Goal: Information Seeking & Learning: Learn about a topic

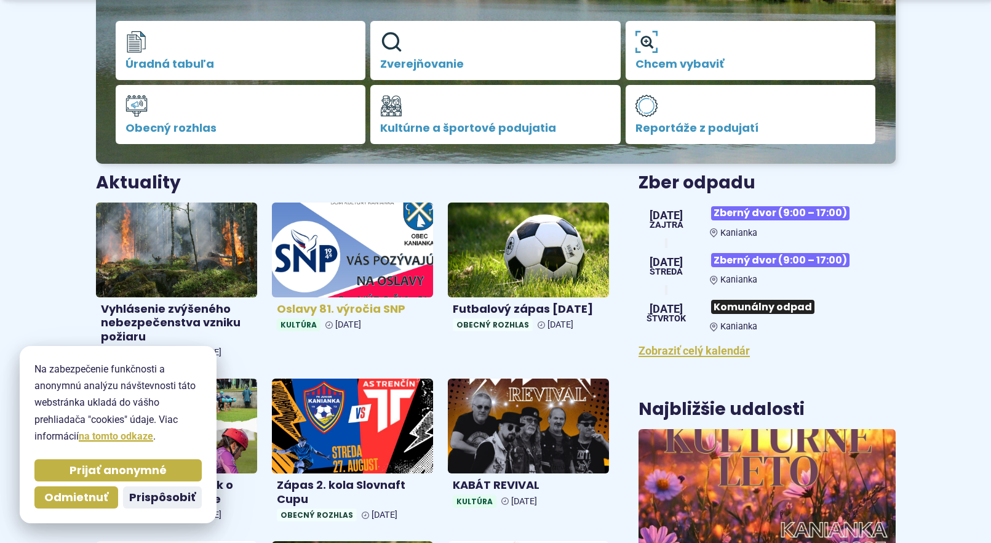
scroll to position [369, 0]
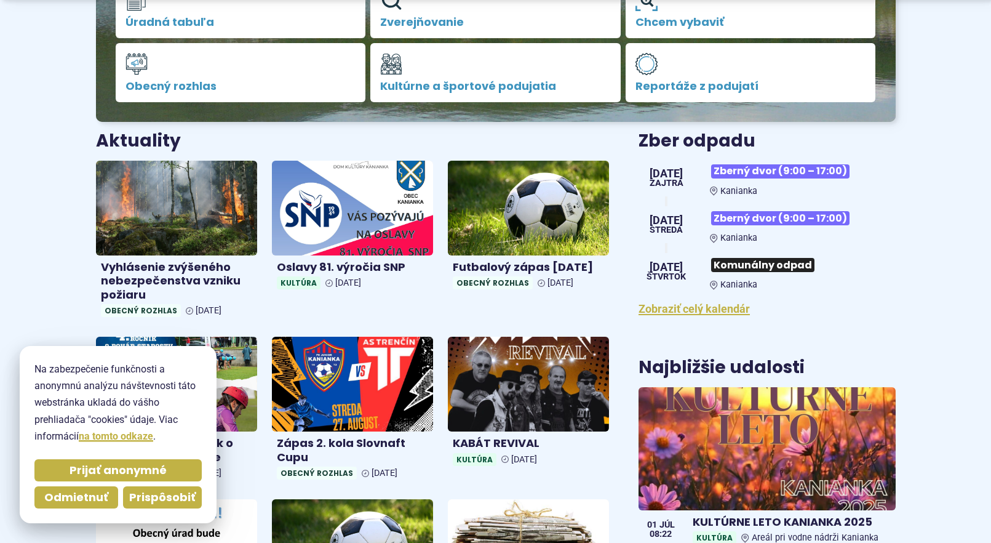
click at [149, 500] on span "Prispôsobiť" at bounding box center [162, 497] width 66 height 14
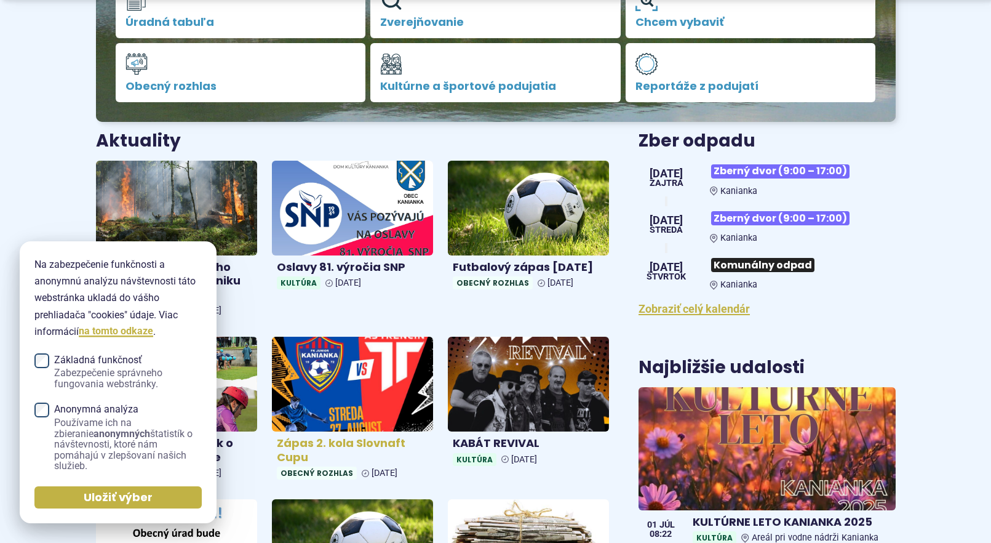
click at [301, 400] on img at bounding box center [353, 384] width 186 height 109
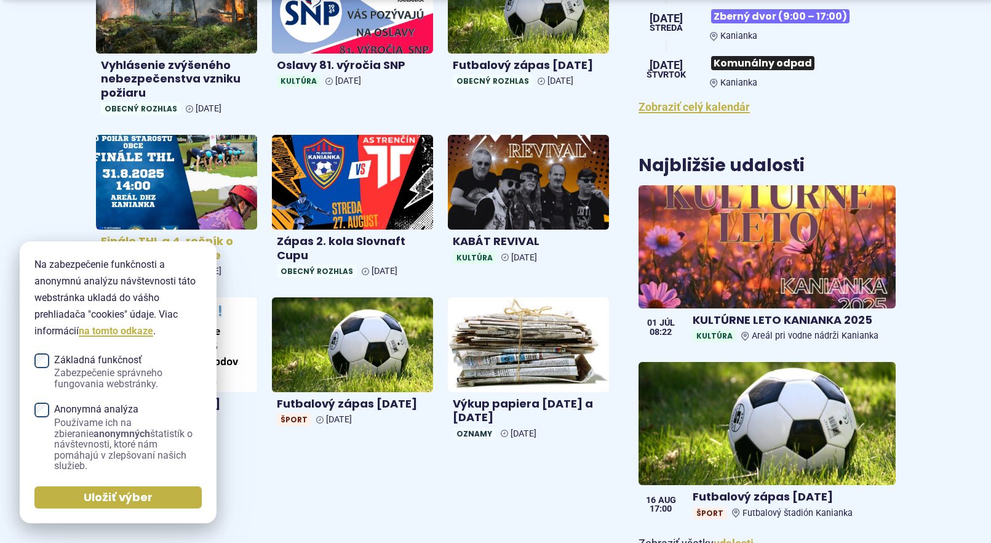
scroll to position [615, 0]
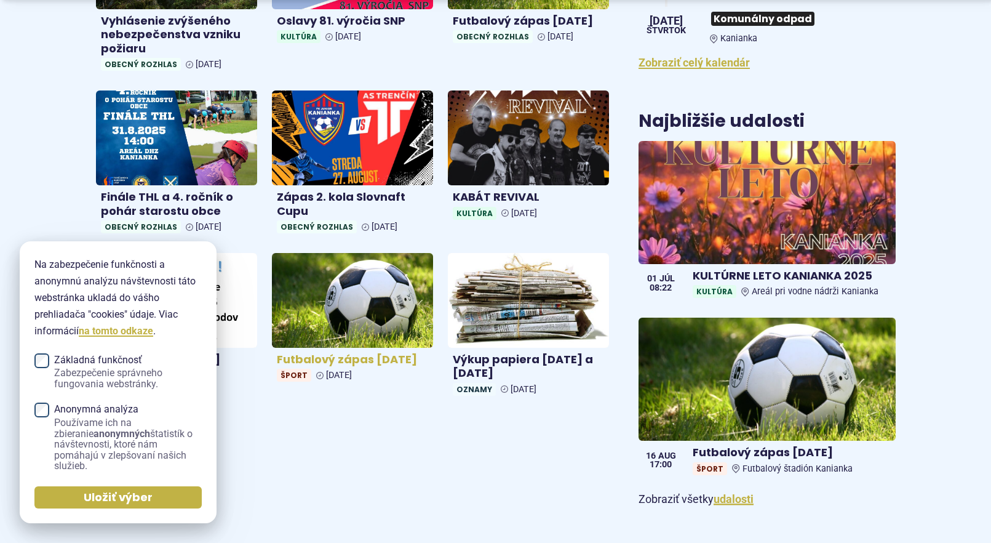
click at [359, 359] on h4 "Futbalový zápas 2.8.2025" at bounding box center [352, 359] width 151 height 14
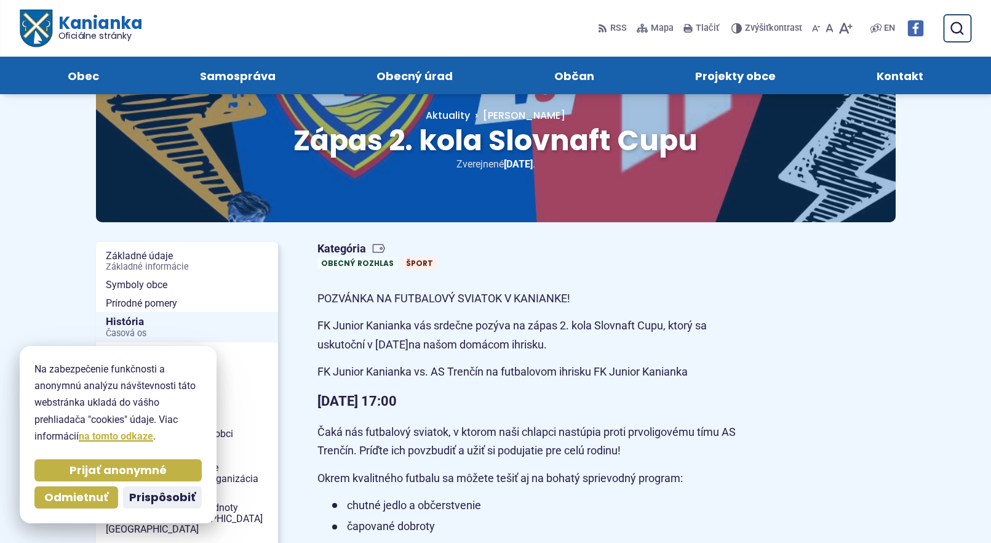
scroll to position [123, 0]
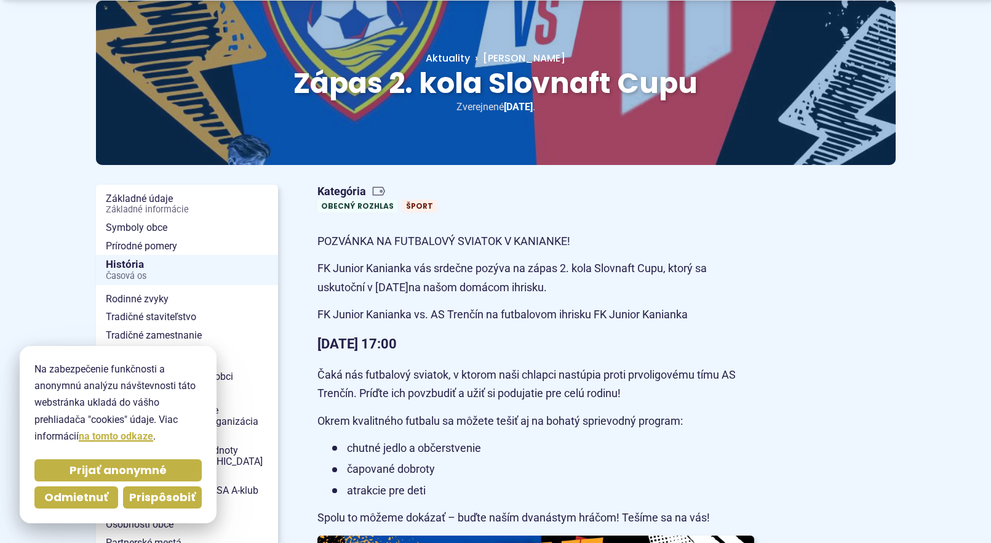
click at [149, 496] on span "Prispôsobiť" at bounding box center [162, 497] width 66 height 14
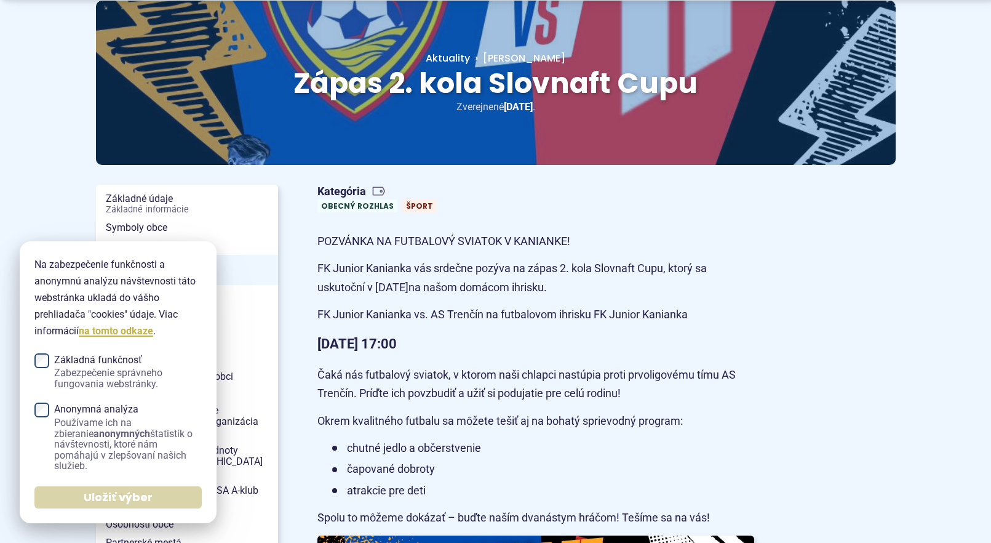
click at [142, 503] on span "Uložiť výber" at bounding box center [118, 497] width 69 height 14
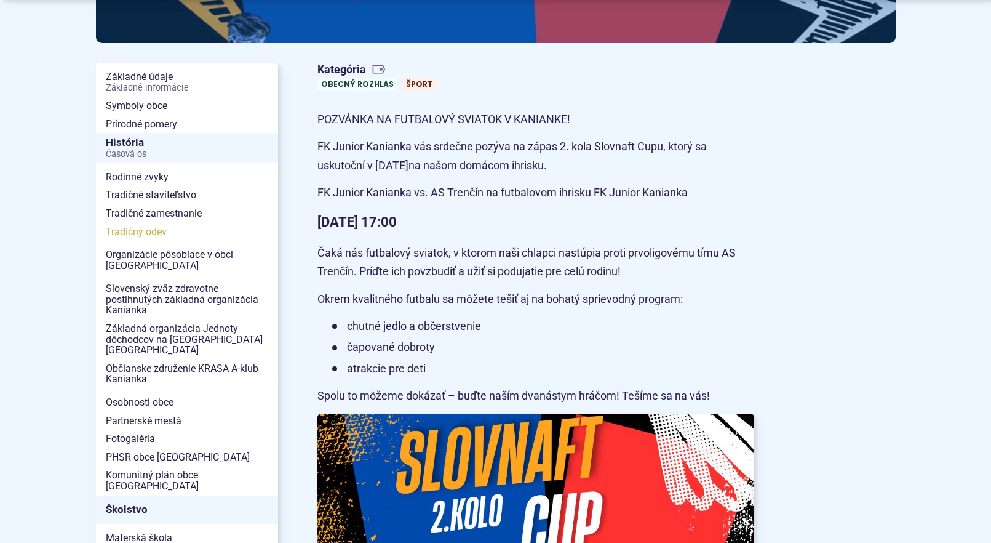
scroll to position [308, 0]
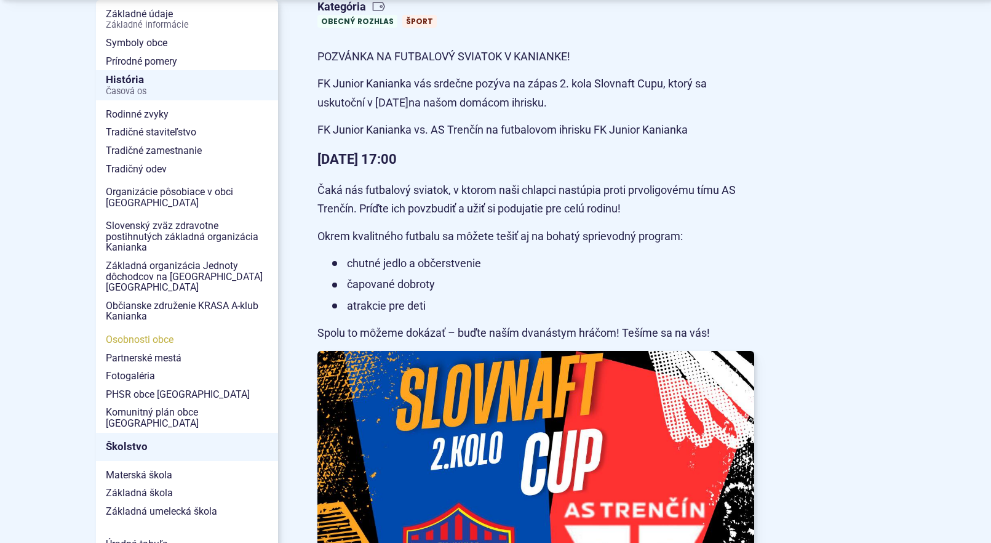
click at [149, 331] on span "Osobnosti obce" at bounding box center [187, 339] width 162 height 18
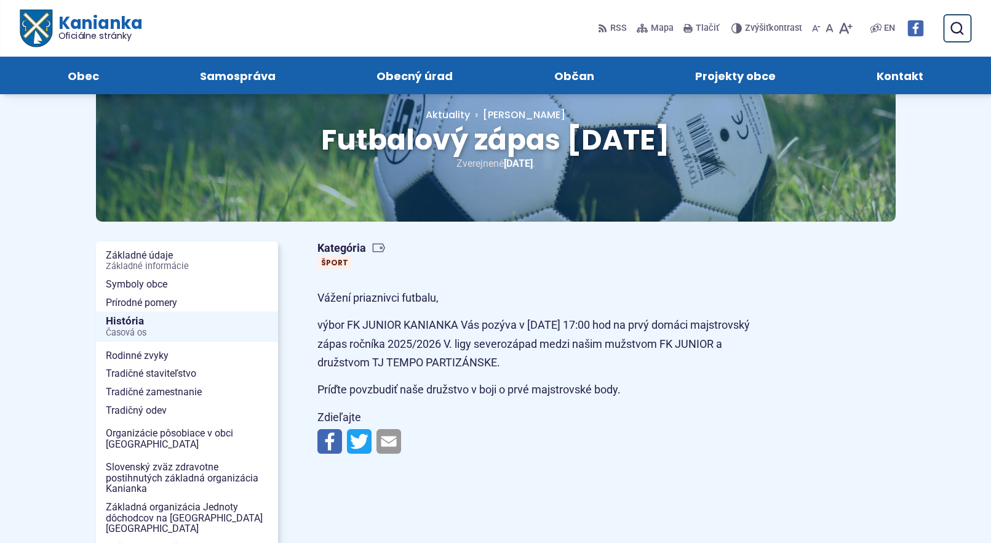
scroll to position [62, 0]
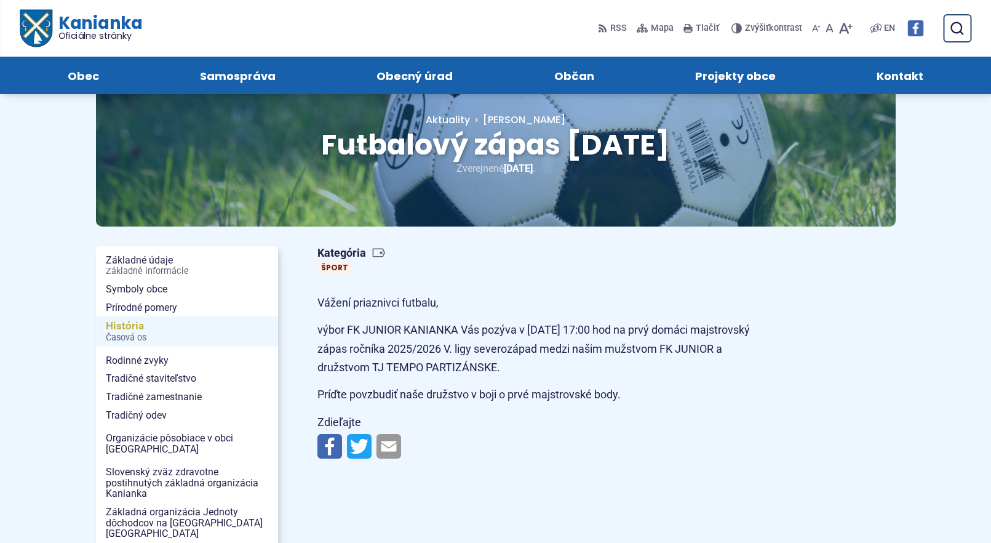
click at [133, 328] on span "História Časová os" at bounding box center [187, 331] width 162 height 30
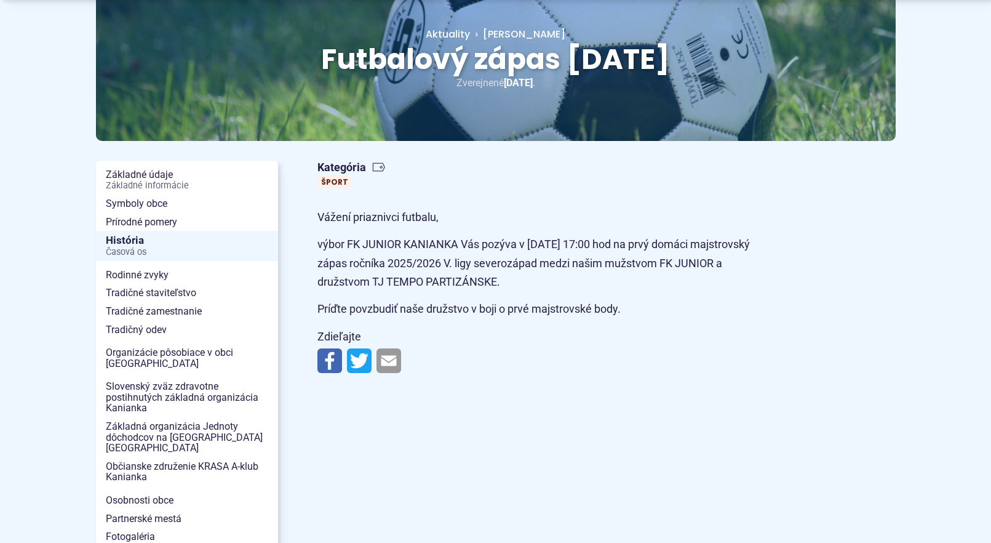
scroll to position [185, 0]
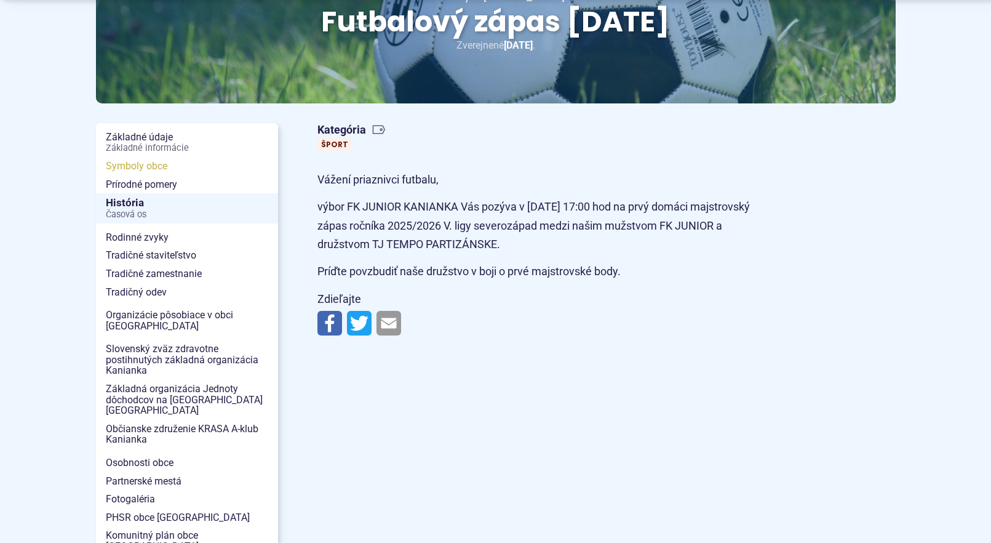
click at [124, 164] on span "Symboly obce" at bounding box center [187, 166] width 162 height 18
click at [123, 453] on span "Osobnosti obce" at bounding box center [187, 462] width 162 height 18
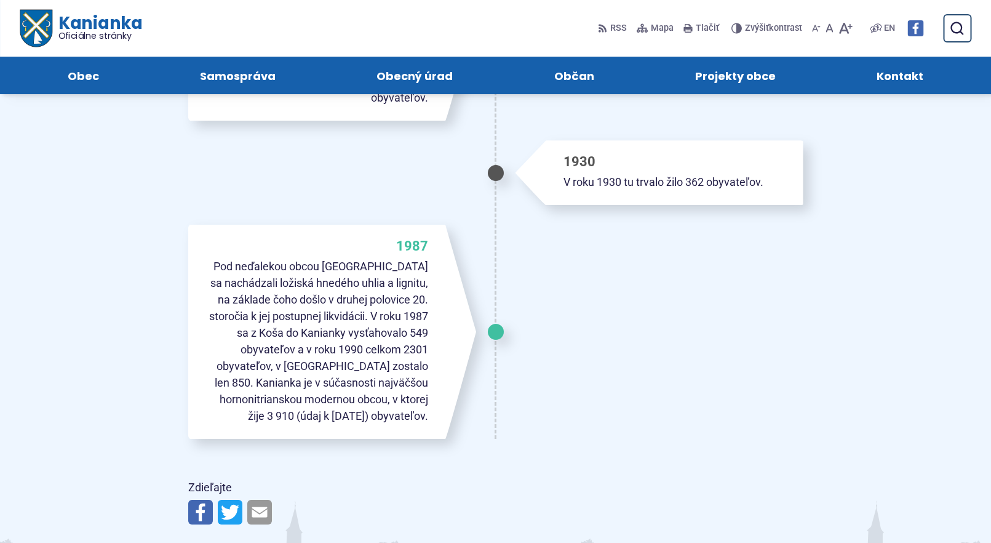
scroll to position [1599, 0]
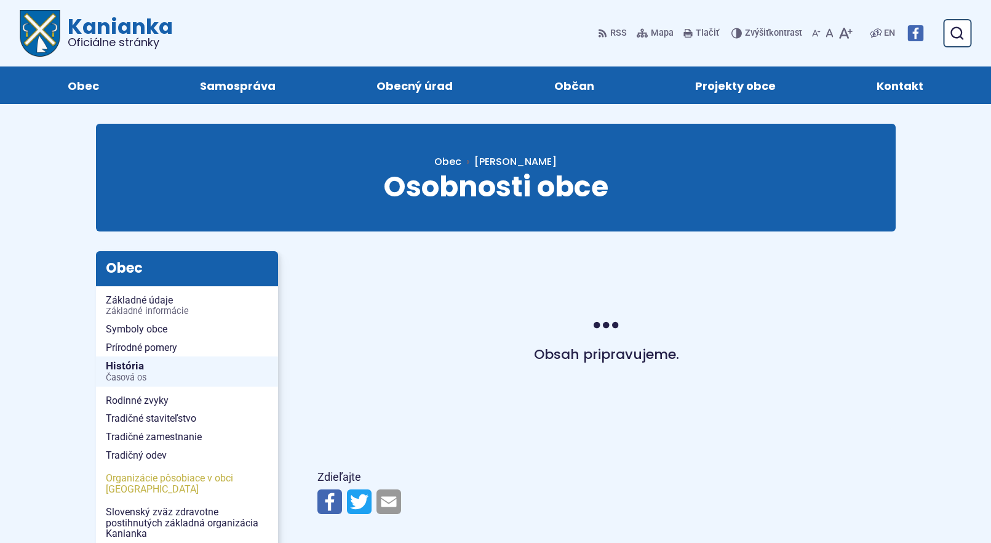
click at [112, 477] on span "Organizácie pôsobiace v obci [GEOGRAPHIC_DATA]" at bounding box center [187, 483] width 162 height 29
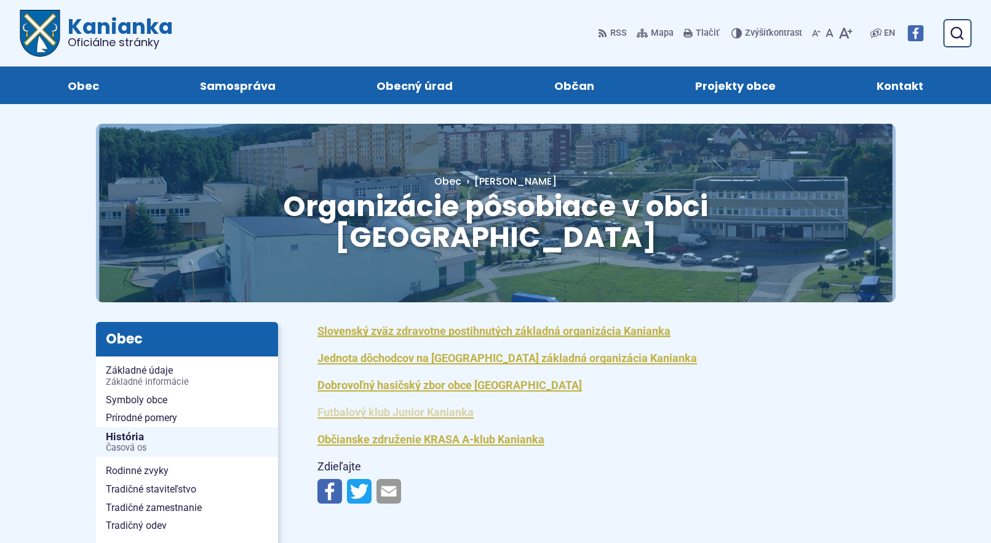
click at [418, 405] on link "Futbalový klub Junior Kanianka" at bounding box center [395, 411] width 156 height 13
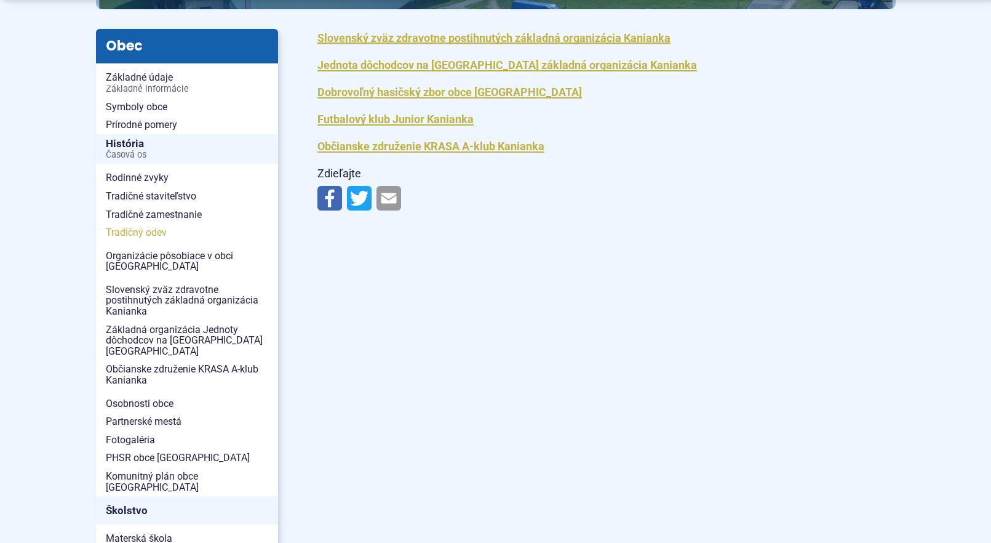
scroll to position [246, 0]
